Goal: Information Seeking & Learning: Find specific fact

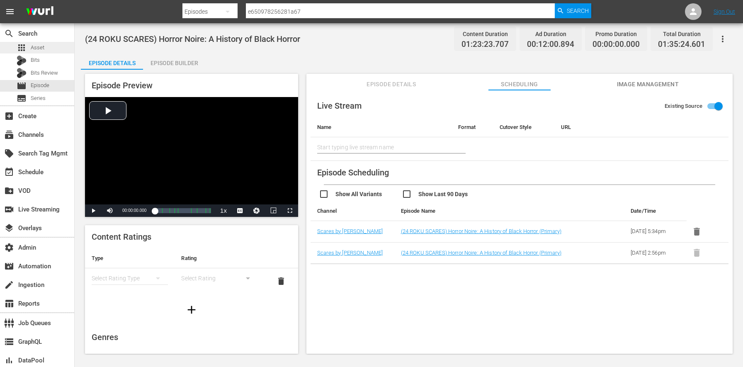
click at [36, 47] on span "Asset" at bounding box center [38, 48] width 14 height 8
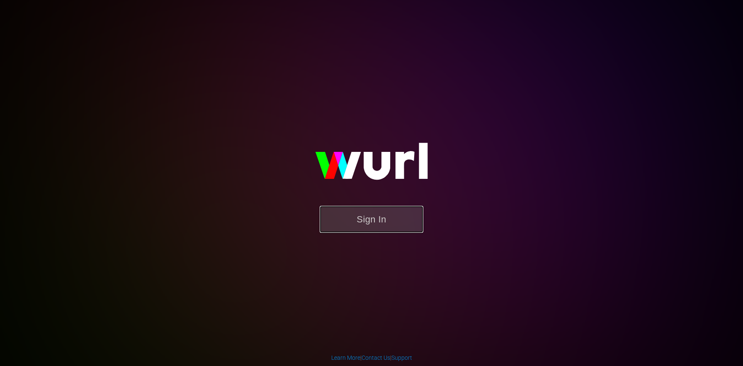
click at [372, 217] on button "Sign In" at bounding box center [372, 219] width 104 height 27
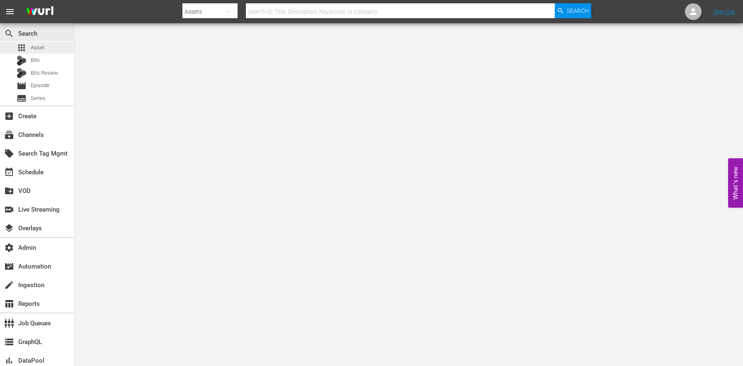
click at [33, 42] on div "apps Asset" at bounding box center [31, 48] width 28 height 12
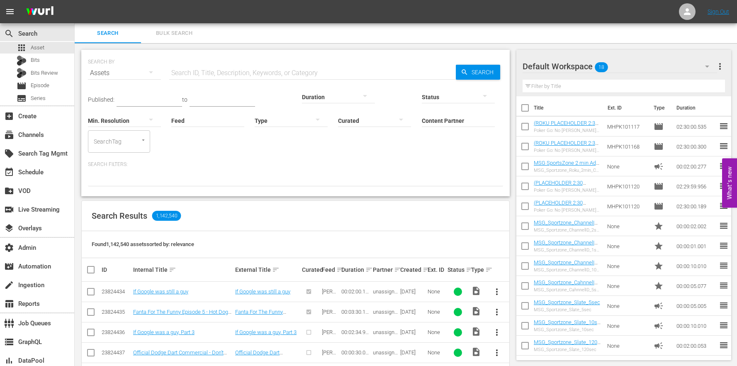
click at [380, 208] on div "Search Results 1,142,540" at bounding box center [295, 216] width 427 height 30
click at [249, 74] on input "text" at bounding box center [312, 73] width 286 height 20
paste input "AMCNVR0000069737"
type input "AMCNVR0000069737"
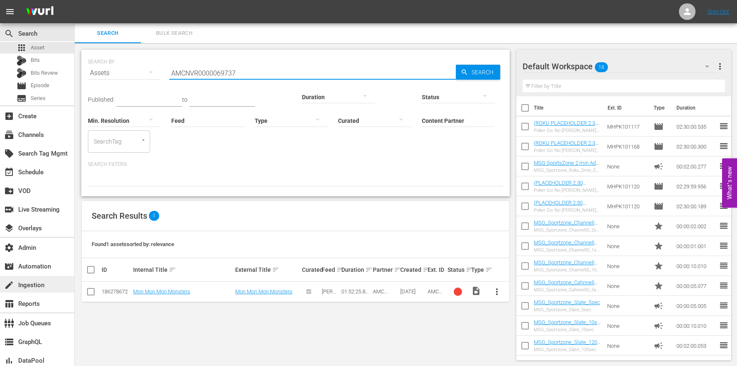
scroll to position [1, 0]
click at [41, 287] on div "create Ingestion" at bounding box center [23, 283] width 46 height 7
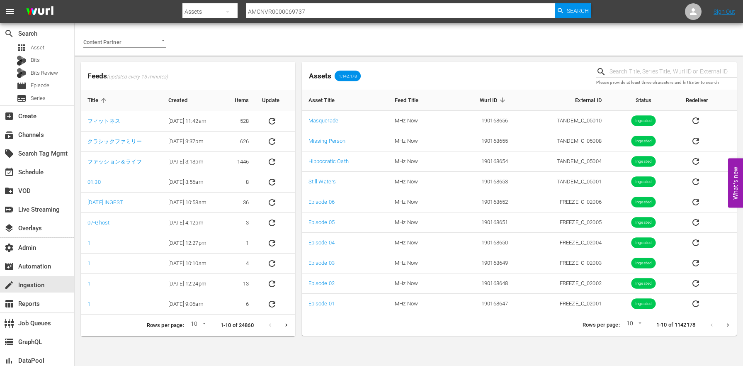
click at [158, 41] on div at bounding box center [159, 40] width 15 height 9
click at [147, 58] on li "AMC Networks" at bounding box center [124, 59] width 83 height 13
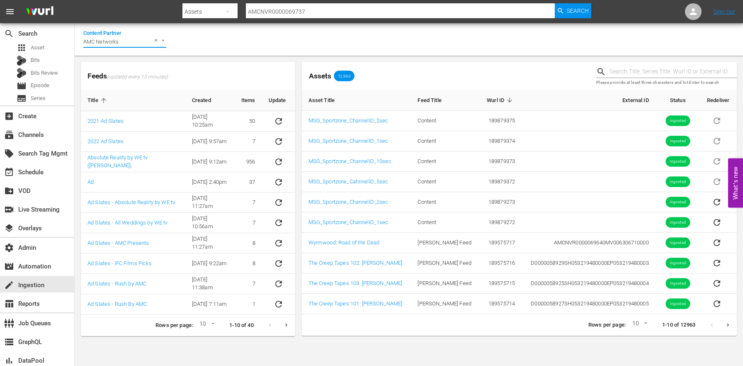
type input "AMC Networks"
click at [681, 75] on input "text" at bounding box center [672, 71] width 127 height 12
paste input "AMCNVR0000069737"
type input "AMCNVR0000069737"
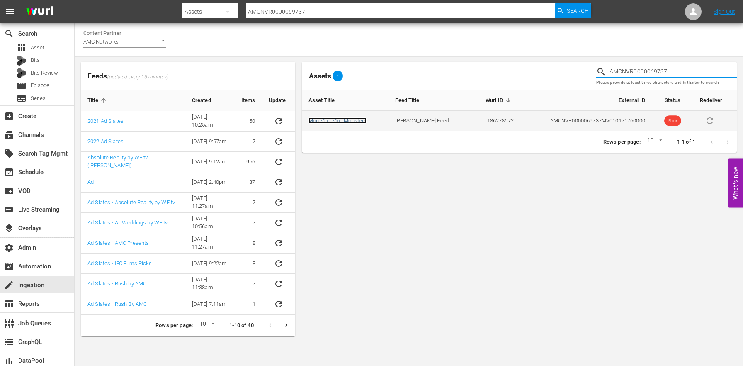
click at [333, 121] on link "Mon Mon Mon Monsters" at bounding box center [337, 120] width 58 height 6
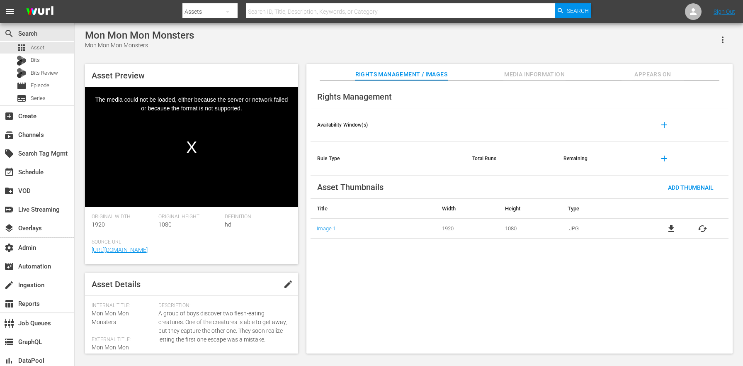
click at [638, 74] on span "Appears On" at bounding box center [652, 74] width 62 height 10
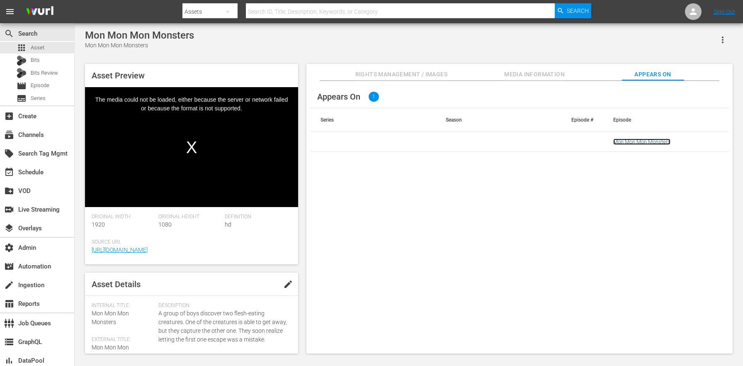
click at [646, 138] on link "Mon Mon Mon Monsters" at bounding box center [641, 141] width 57 height 6
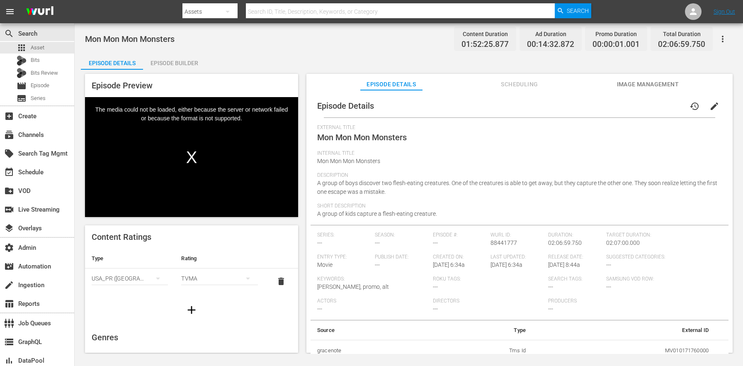
scroll to position [170, 0]
click at [507, 75] on button "Scheduling" at bounding box center [519, 82] width 62 height 17
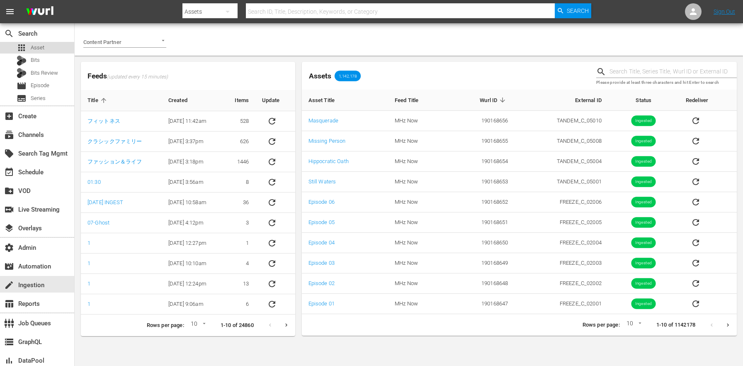
click at [48, 45] on div "apps Asset" at bounding box center [37, 48] width 74 height 12
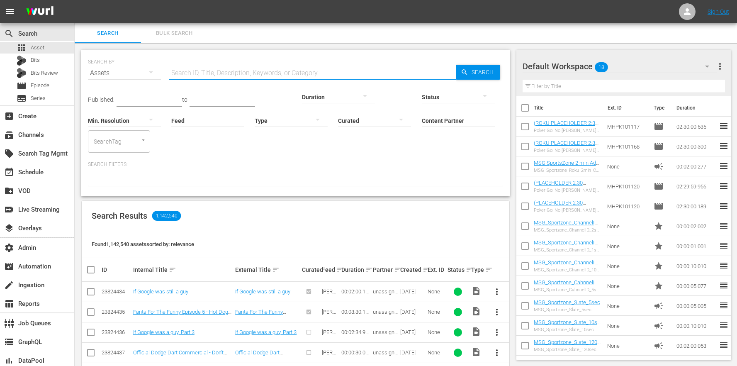
click at [305, 73] on input "text" at bounding box center [312, 73] width 286 height 20
paste input "AMCNVR0000069737"
type input "AMCNVR0000069737"
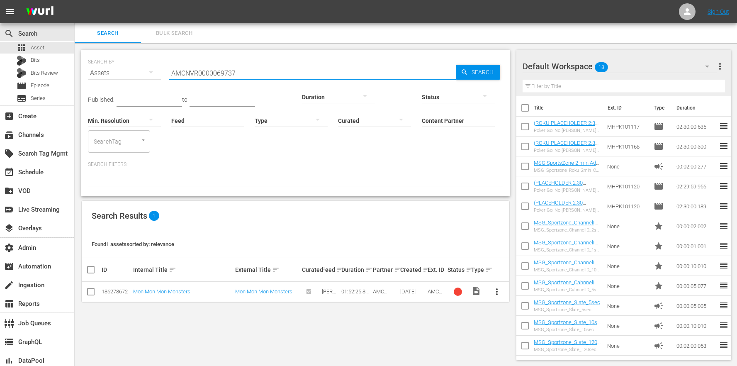
click at [495, 286] on span "more_vert" at bounding box center [497, 291] width 10 height 10
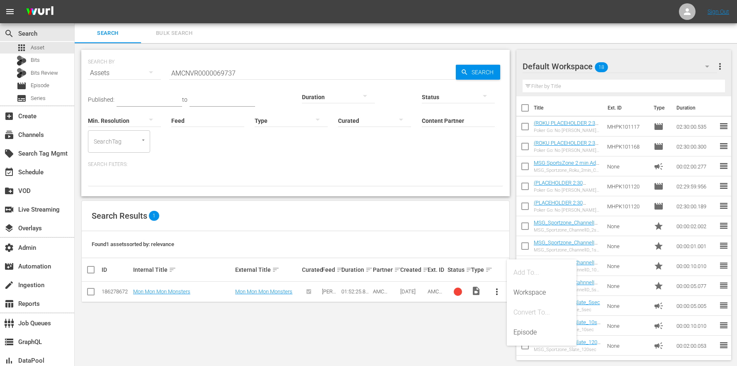
click at [406, 326] on div "SEARCH BY Search By Assets Search ID, Title, Description, Keywords, or Category…" at bounding box center [295, 204] width 441 height 323
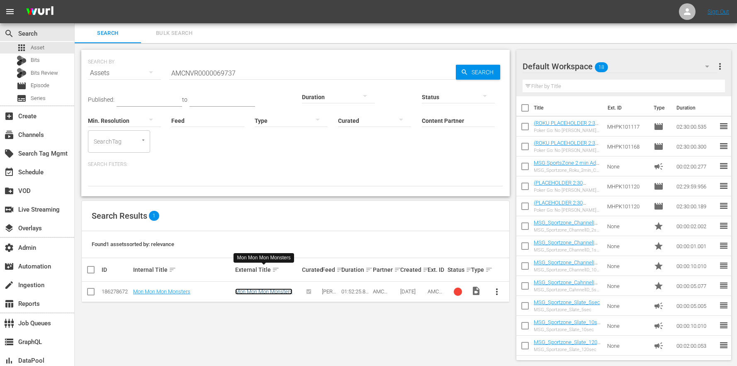
click at [246, 288] on link "Mon Mon Mon Monsters" at bounding box center [263, 291] width 57 height 6
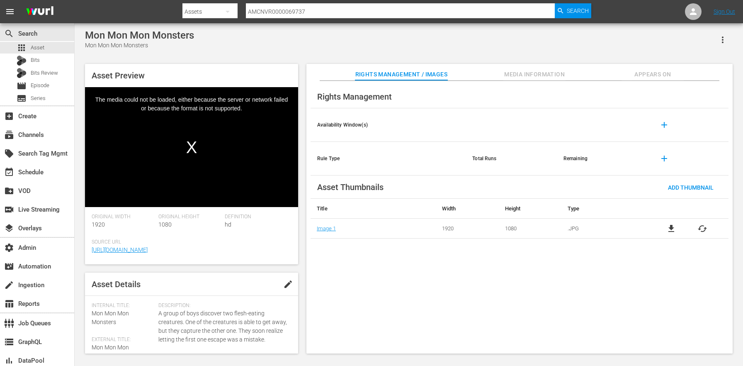
click at [537, 75] on span "Media Information" at bounding box center [534, 74] width 62 height 10
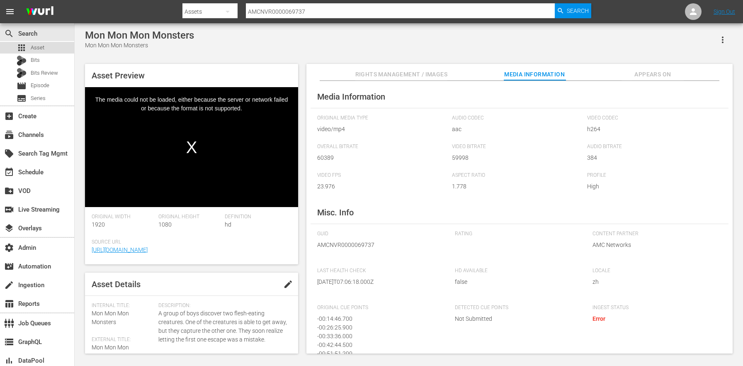
click at [40, 46] on span "Asset" at bounding box center [38, 48] width 14 height 8
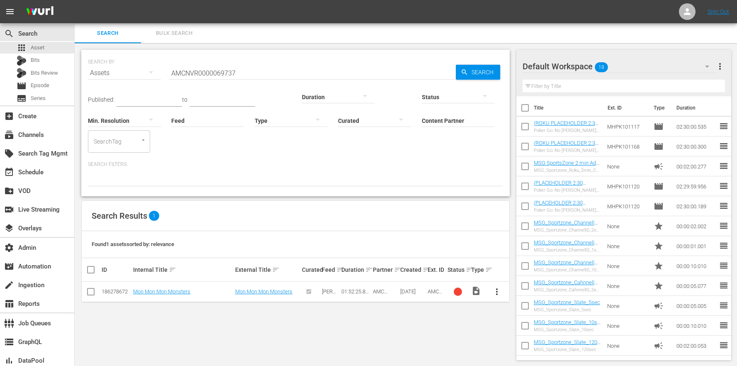
drag, startPoint x: 246, startPoint y: 74, endPoint x: 127, endPoint y: 63, distance: 119.9
click at [127, 63] on div "SEARCH BY Search By Assets Search ID, Title, Description, Keywords, or Category…" at bounding box center [295, 68] width 415 height 30
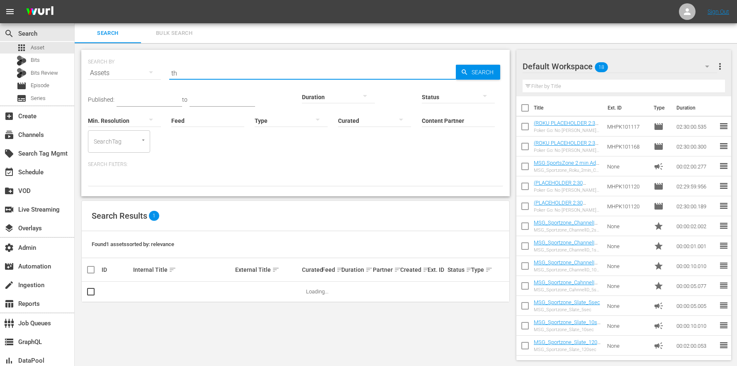
type input "t"
click at [171, 110] on input "Feed" at bounding box center [207, 121] width 73 height 30
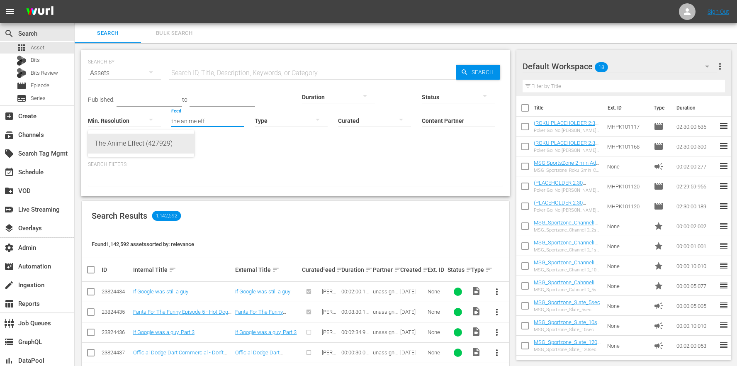
click at [141, 141] on div "The Anime Effect (427929)" at bounding box center [141, 143] width 93 height 20
type input "The Anime Effect (427929)"
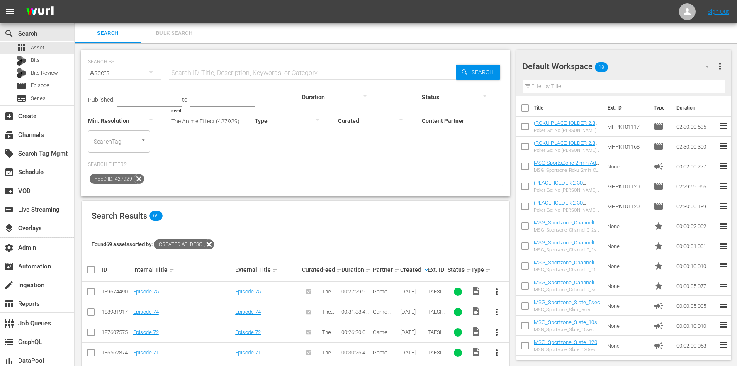
click at [214, 239] on icon at bounding box center [209, 244] width 10 height 10
click at [136, 173] on icon at bounding box center [138, 178] width 11 height 11
